Goal: Task Accomplishment & Management: Manage account settings

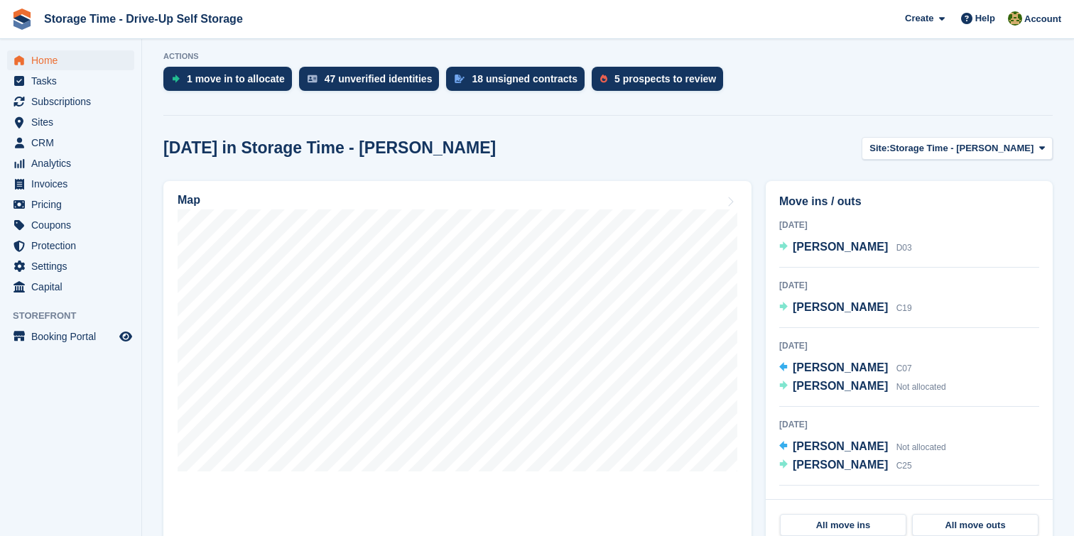
scroll to position [570, 0]
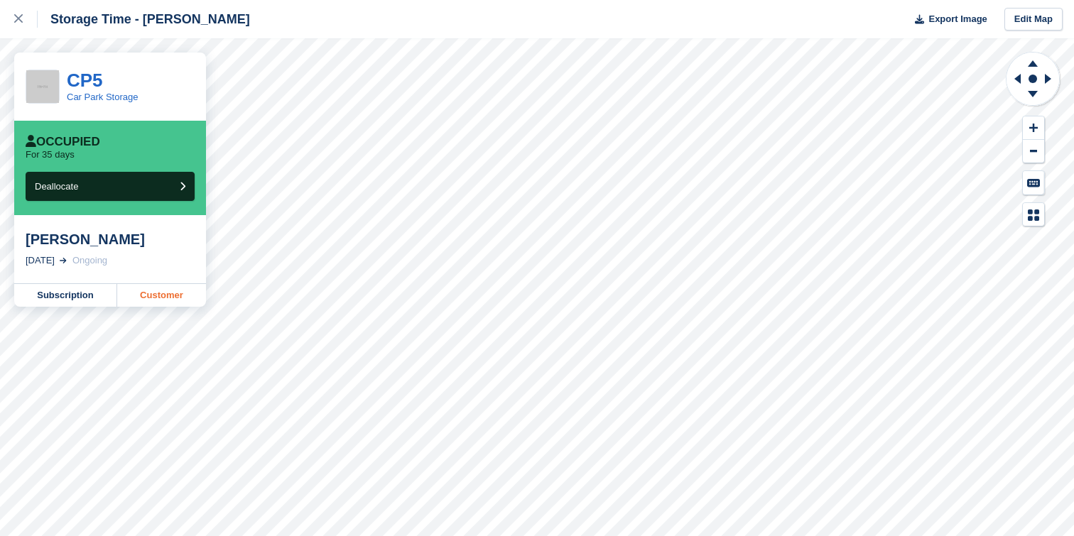
click at [177, 302] on link "Customer" at bounding box center [161, 295] width 89 height 23
click at [10, 13] on link at bounding box center [19, 19] width 38 height 38
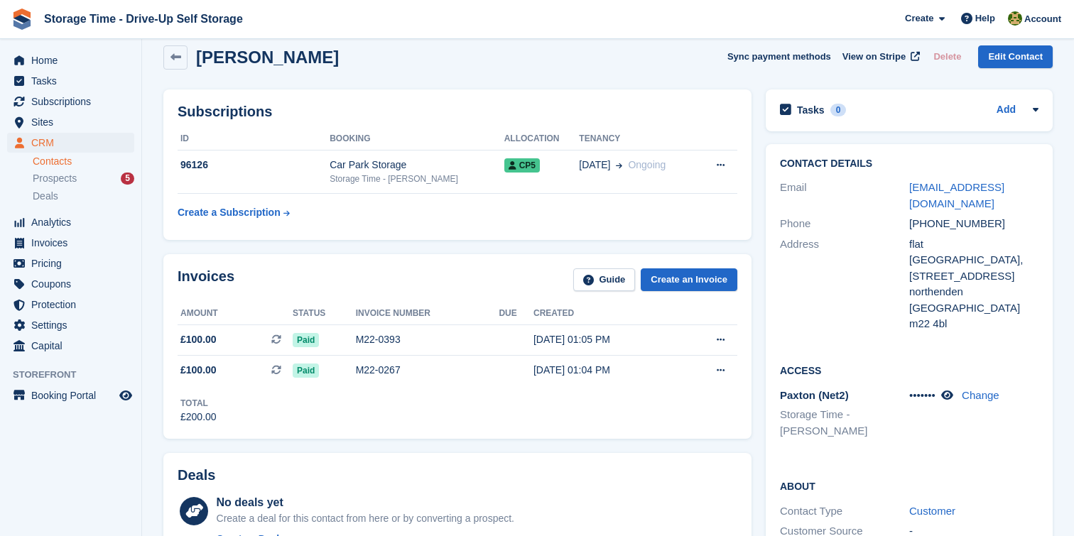
scroll to position [131, 0]
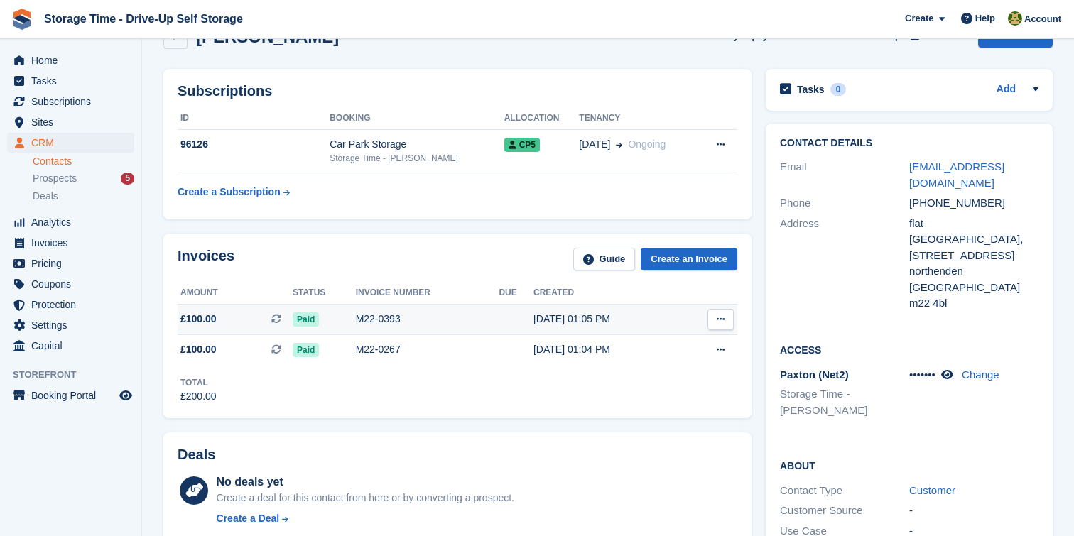
click at [454, 320] on div "M22-0393" at bounding box center [428, 319] width 144 height 15
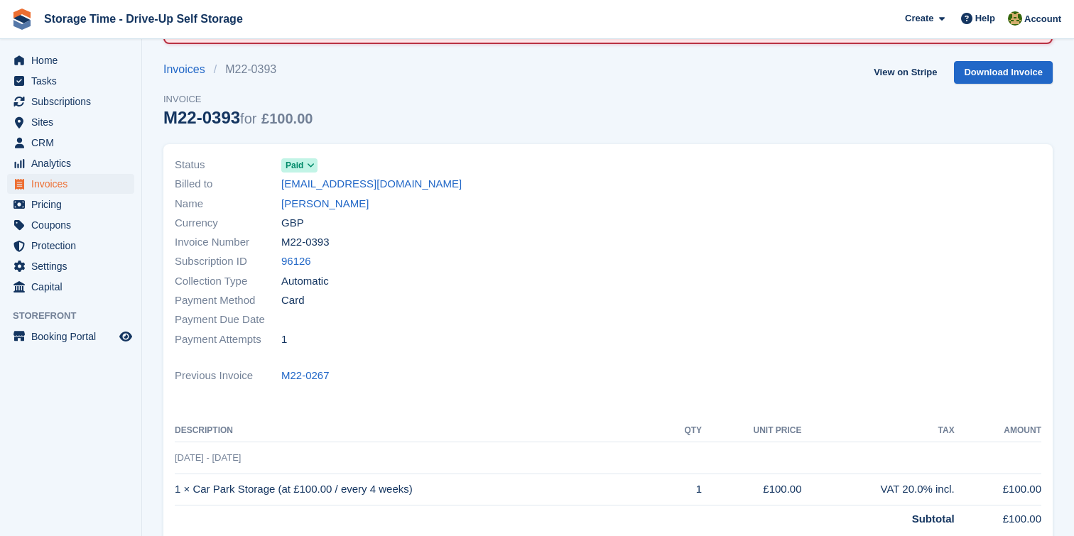
scroll to position [109, 0]
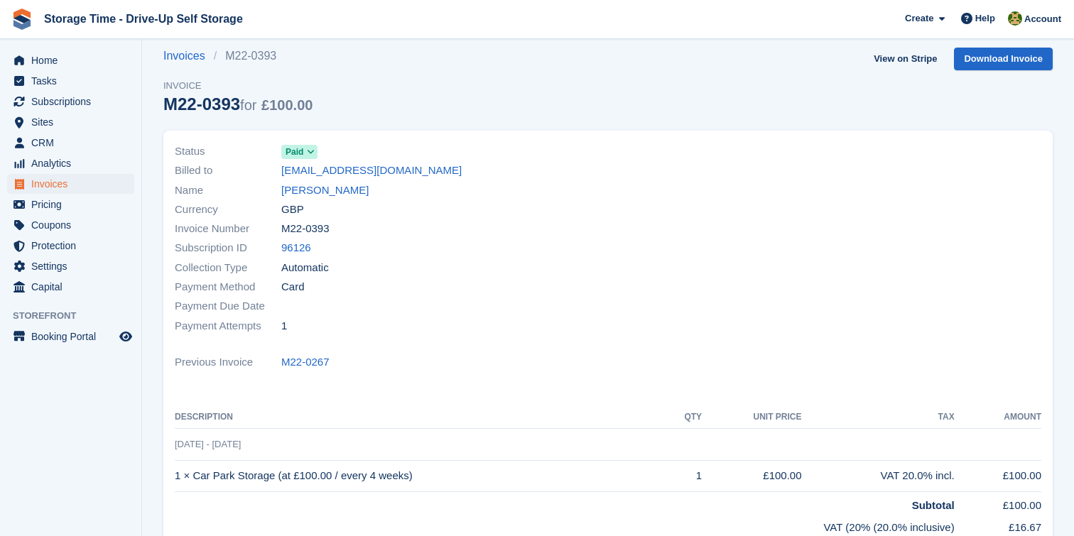
click at [613, 203] on div at bounding box center [829, 239] width 442 height 211
click at [302, 195] on link "[PERSON_NAME]" at bounding box center [324, 191] width 87 height 16
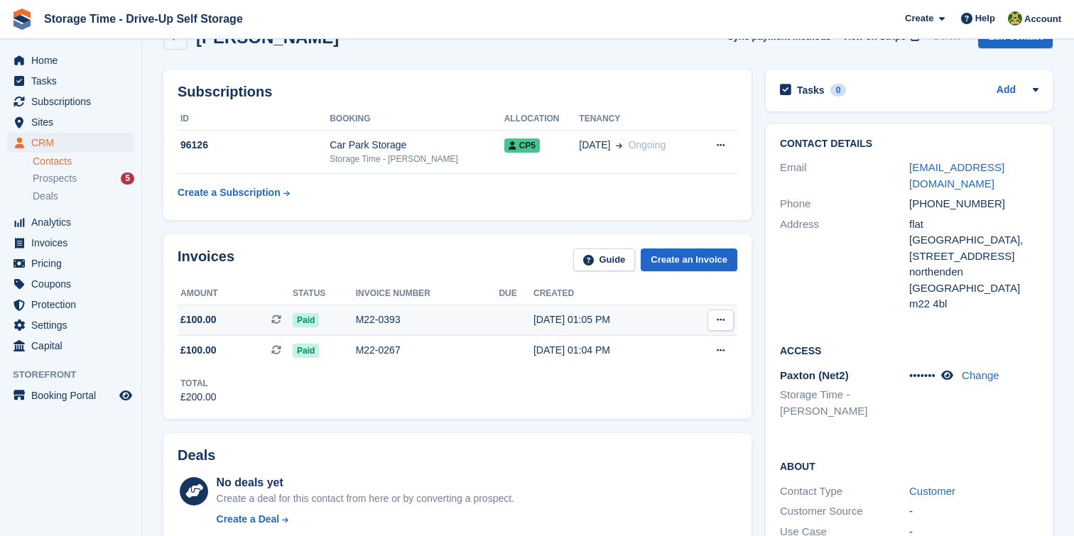
scroll to position [114, 0]
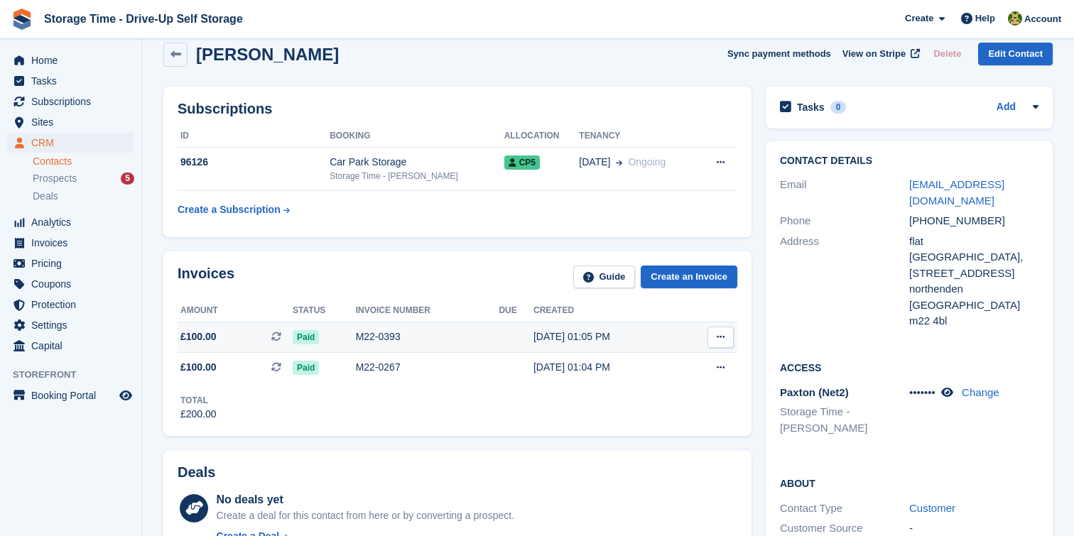
click at [431, 337] on div "M22-0393" at bounding box center [428, 337] width 144 height 15
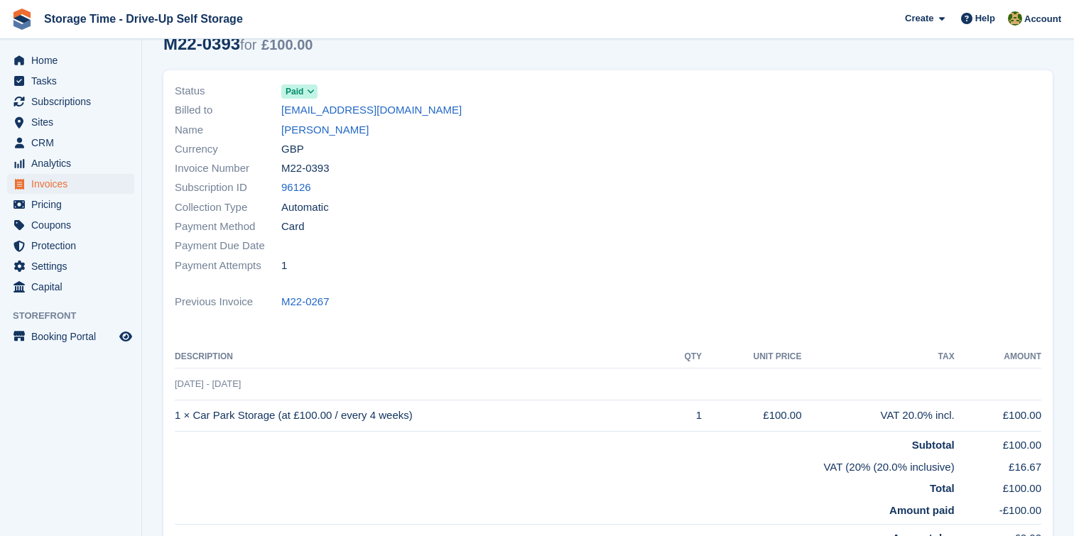
scroll to position [172, 0]
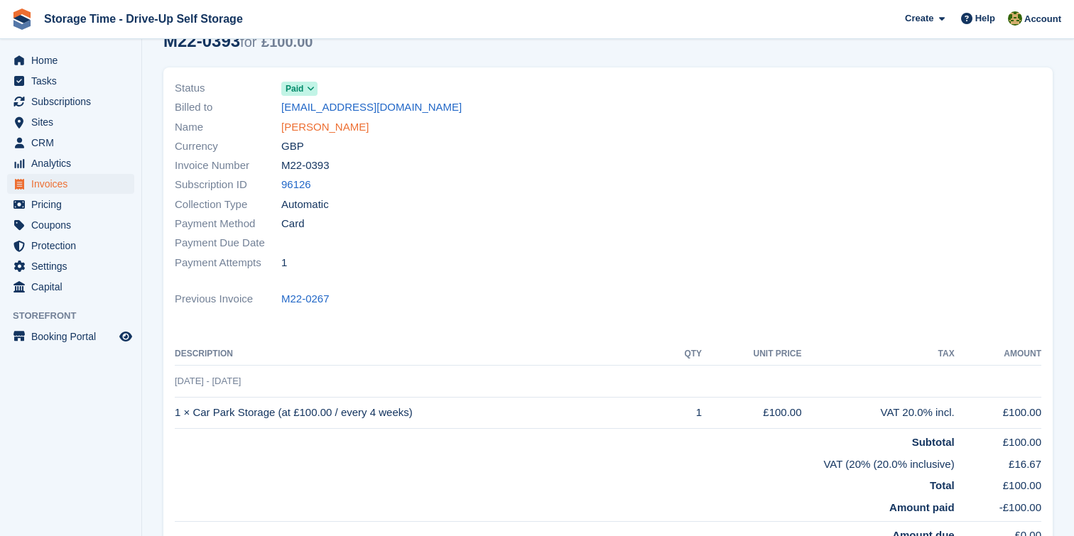
click at [308, 126] on link "Randy Davis" at bounding box center [324, 127] width 87 height 16
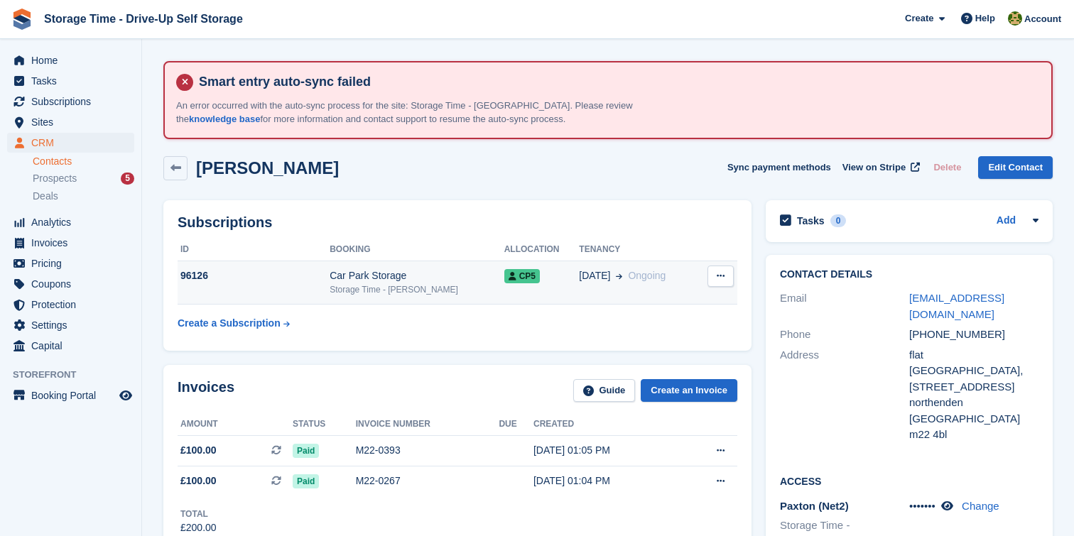
click at [722, 269] on button at bounding box center [721, 276] width 26 height 21
click at [690, 300] on p "Cancel subscription" at bounding box center [666, 304] width 124 height 18
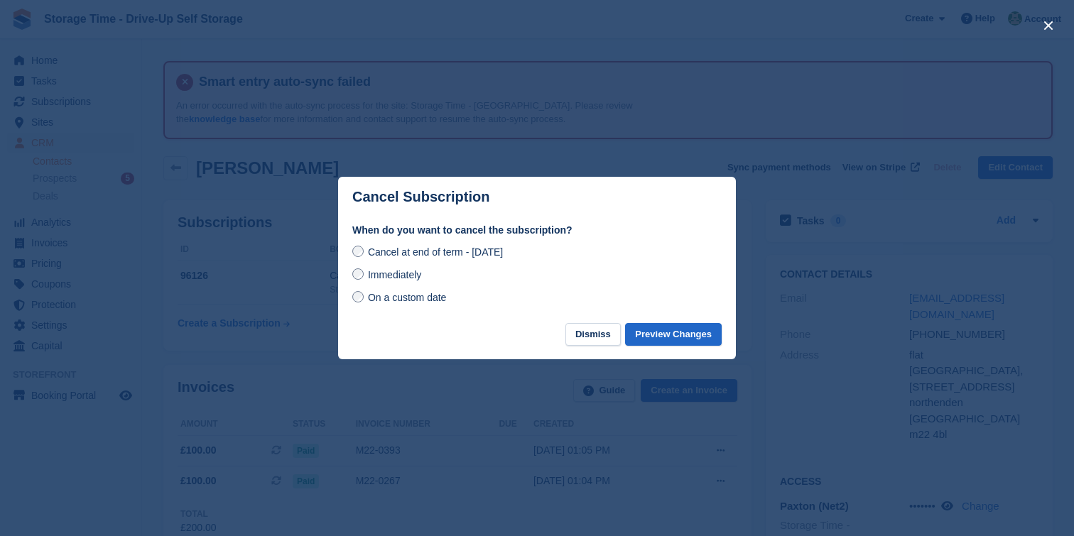
click at [402, 296] on span "On a custom date" at bounding box center [407, 297] width 79 height 11
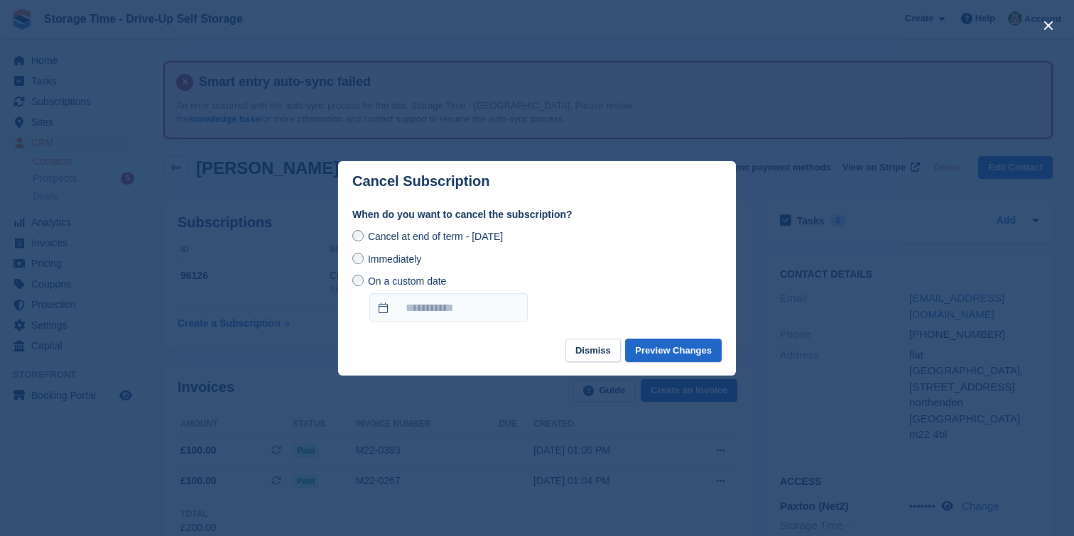
click at [402, 233] on span "Cancel at end of term - Friday, 12th September, 2025" at bounding box center [435, 236] width 135 height 11
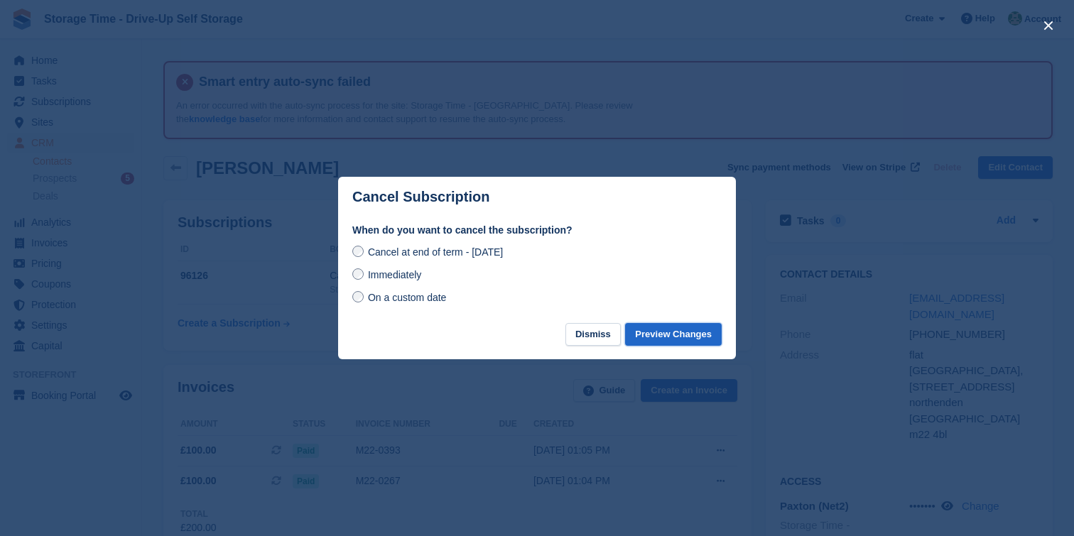
drag, startPoint x: 686, startPoint y: 337, endPoint x: 575, endPoint y: 229, distance: 154.7
click at [576, 229] on div "Cancel Subscription When do you want to cancel the subscription? Cancel at end …" at bounding box center [537, 268] width 398 height 183
drag, startPoint x: 605, startPoint y: 336, endPoint x: 382, endPoint y: 241, distance: 242.5
click at [382, 241] on div "Cancel Subscription When do you want to cancel the subscription? Cancel at end …" at bounding box center [537, 268] width 398 height 183
click at [381, 294] on span "On a custom date" at bounding box center [407, 297] width 79 height 11
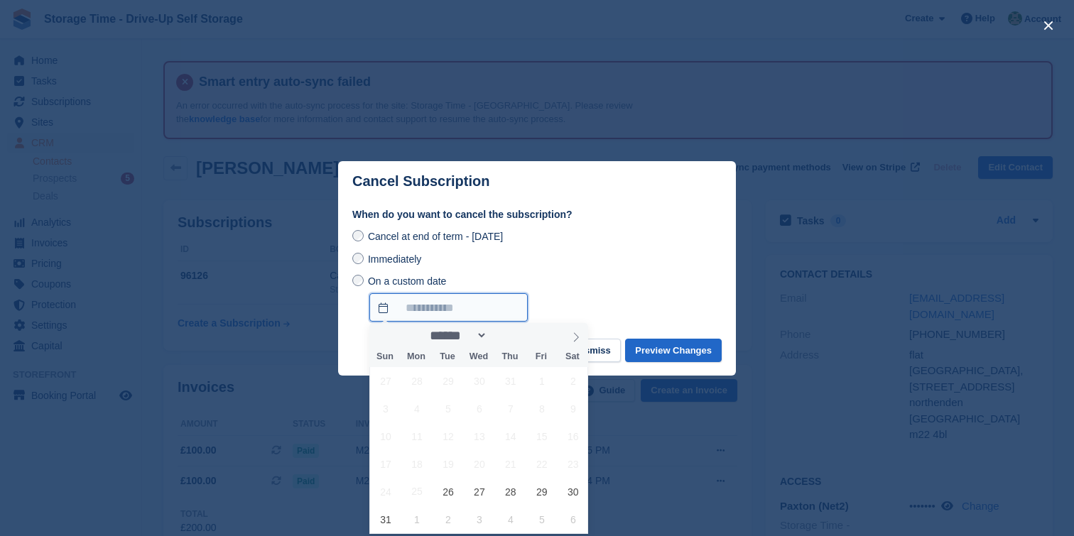
click at [456, 306] on input "On a custom date" at bounding box center [448, 307] width 158 height 28
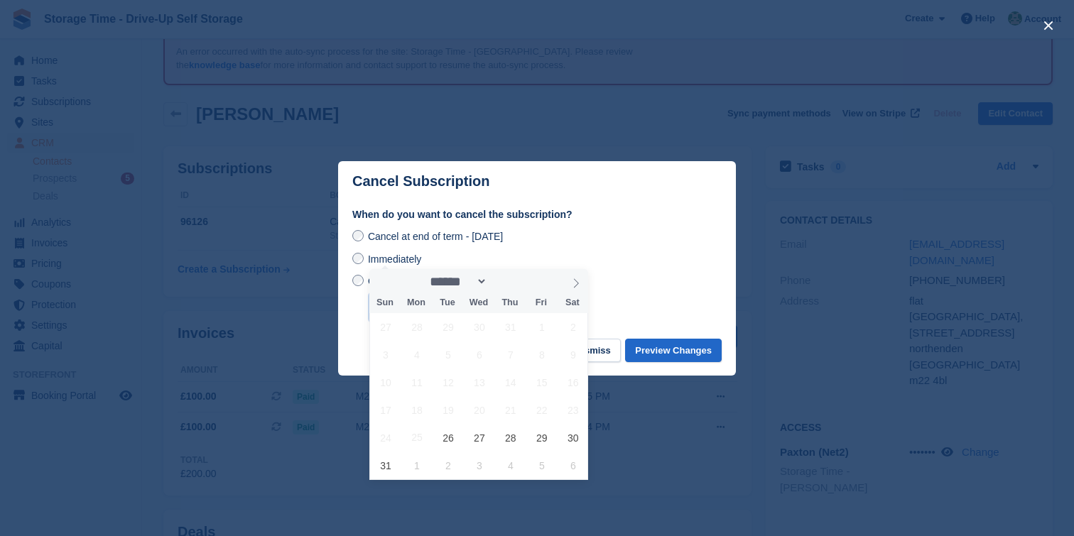
scroll to position [74, 0]
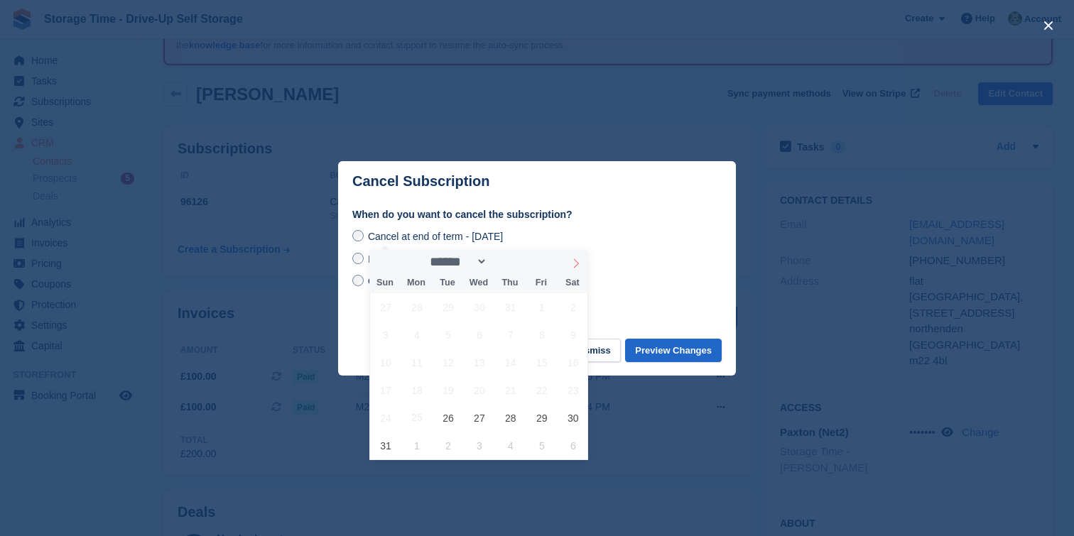
click at [570, 266] on span at bounding box center [576, 261] width 24 height 24
select select "*"
click at [546, 315] on span "5" at bounding box center [542, 307] width 28 height 28
type input "**********"
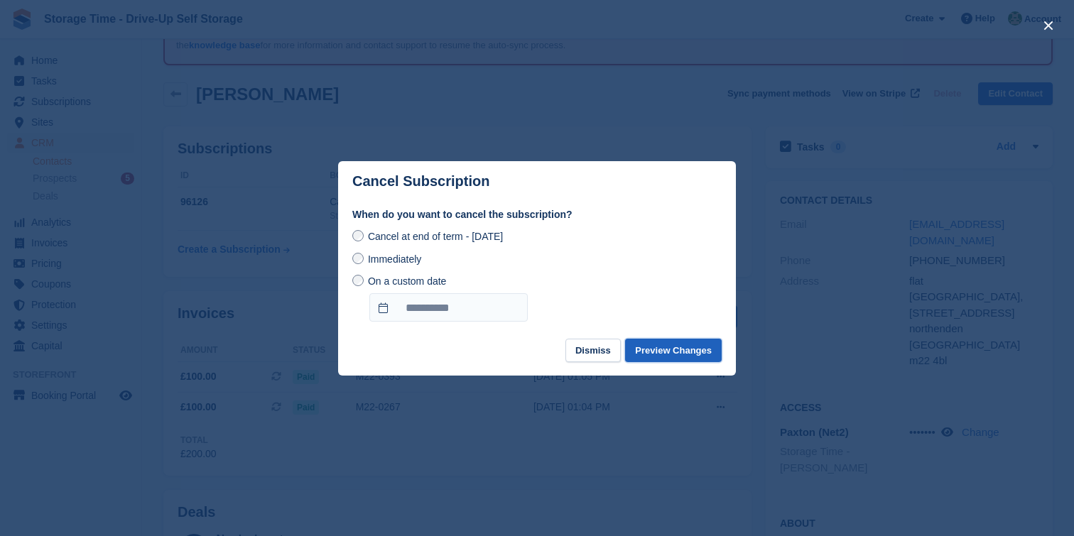
click at [681, 345] on button "Preview Changes" at bounding box center [673, 350] width 97 height 23
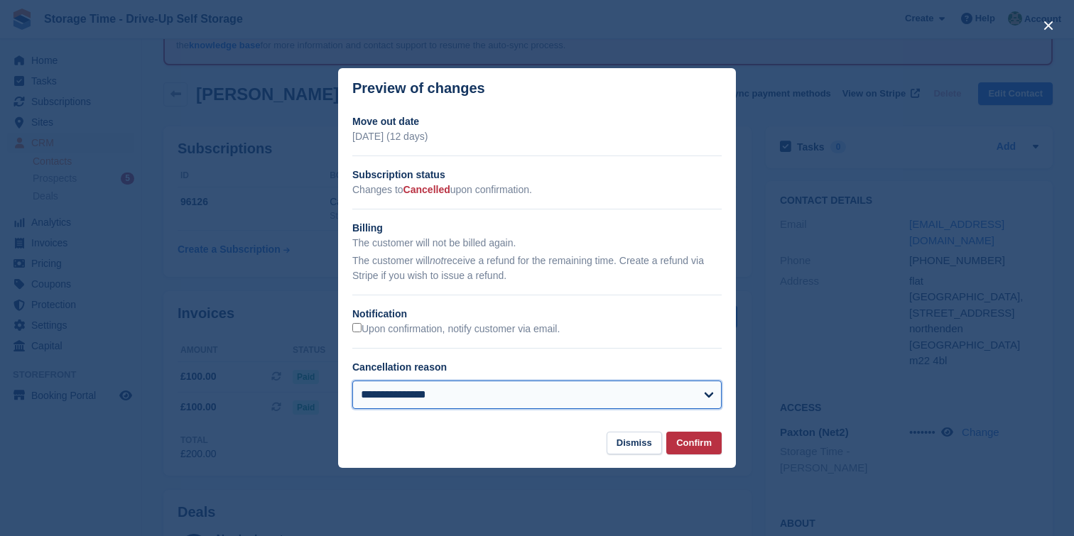
click at [480, 387] on select "**********" at bounding box center [536, 395] width 369 height 28
select select "**********"
click at [352, 381] on select "**********" at bounding box center [536, 395] width 369 height 28
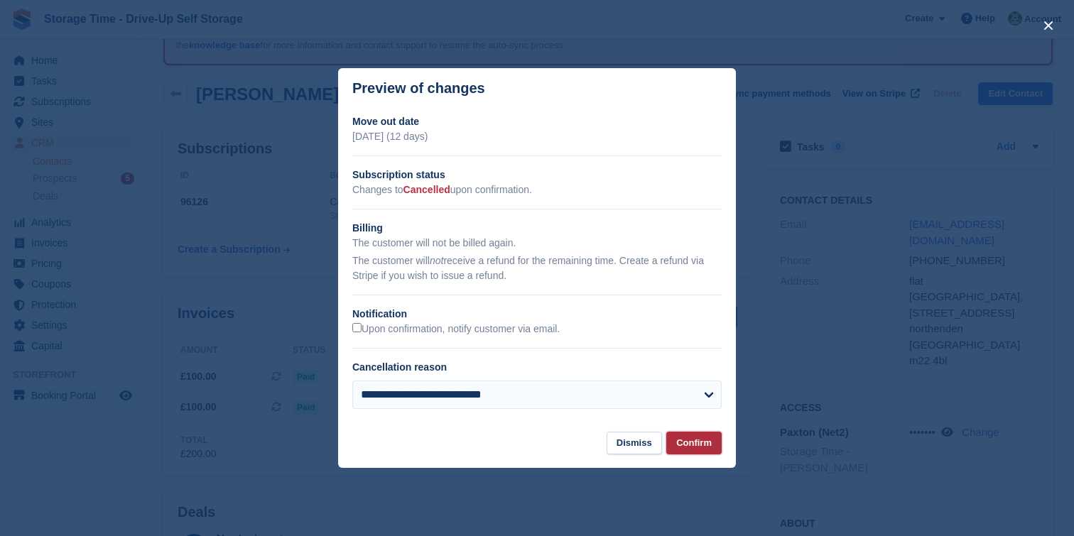
click at [694, 439] on button "Confirm" at bounding box center [693, 443] width 55 height 23
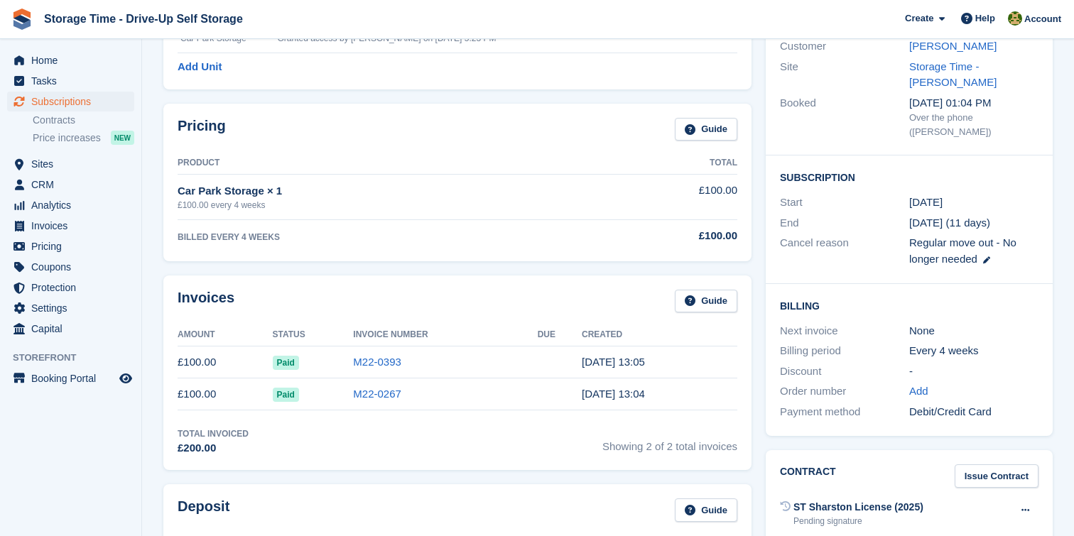
scroll to position [253, 0]
click at [376, 364] on link "M22-0393" at bounding box center [377, 363] width 48 height 12
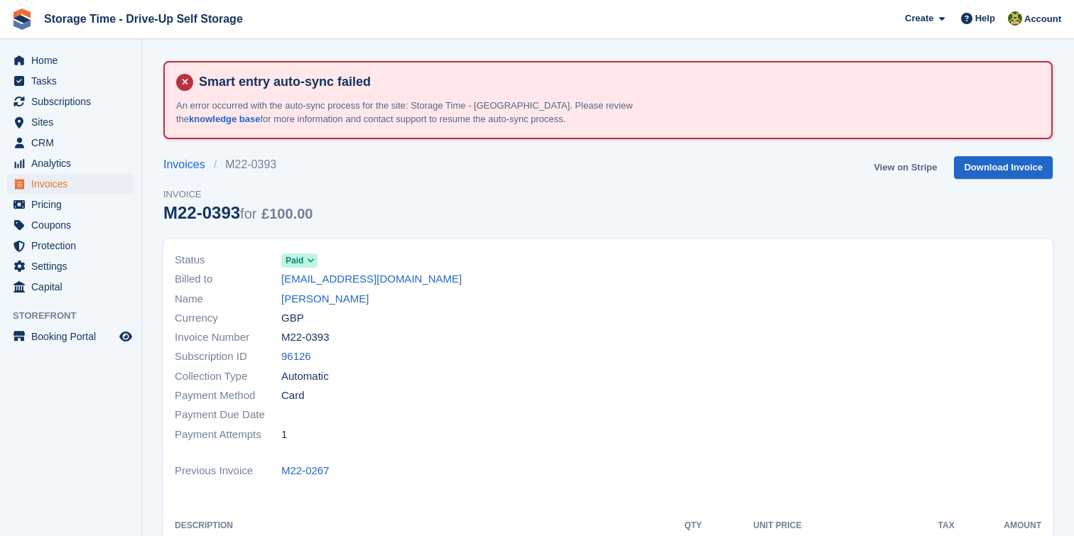
click at [924, 163] on link "View on Stripe" at bounding box center [905, 167] width 75 height 23
click at [772, 266] on div at bounding box center [829, 347] width 442 height 211
click at [906, 163] on link "View on Stripe" at bounding box center [905, 167] width 75 height 23
click at [907, 166] on link "View on Stripe" at bounding box center [905, 167] width 75 height 23
